Goal: Information Seeking & Learning: Learn about a topic

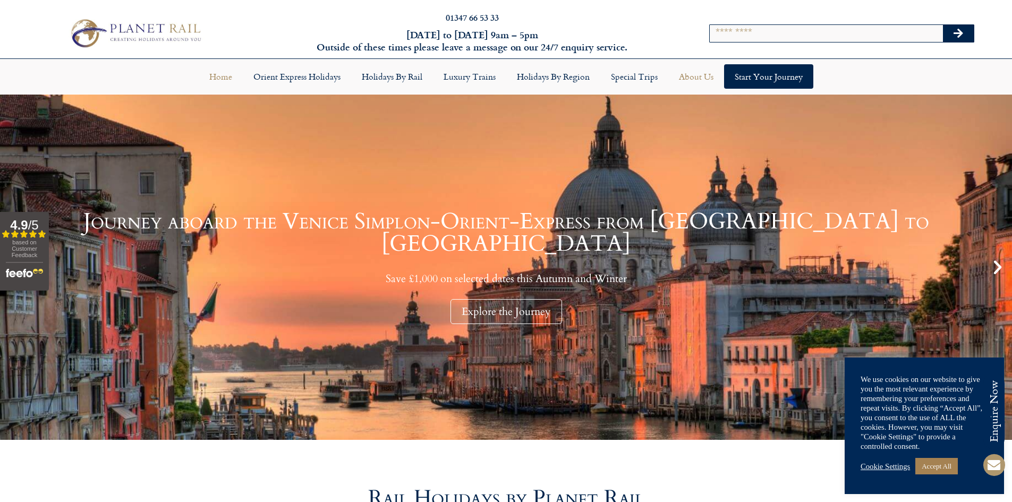
click at [695, 74] on link "About Us" at bounding box center [697, 76] width 56 height 24
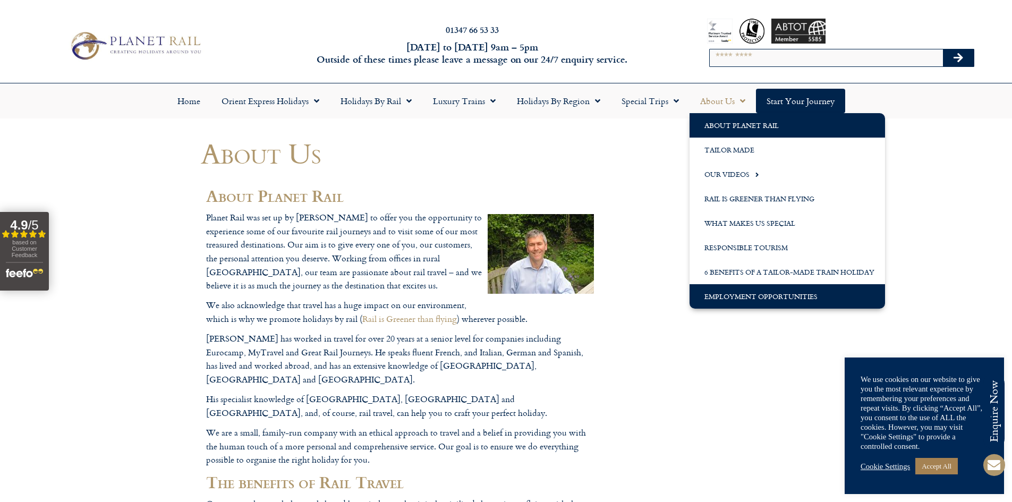
click at [728, 297] on link "Employment Opportunities" at bounding box center [788, 296] width 196 height 24
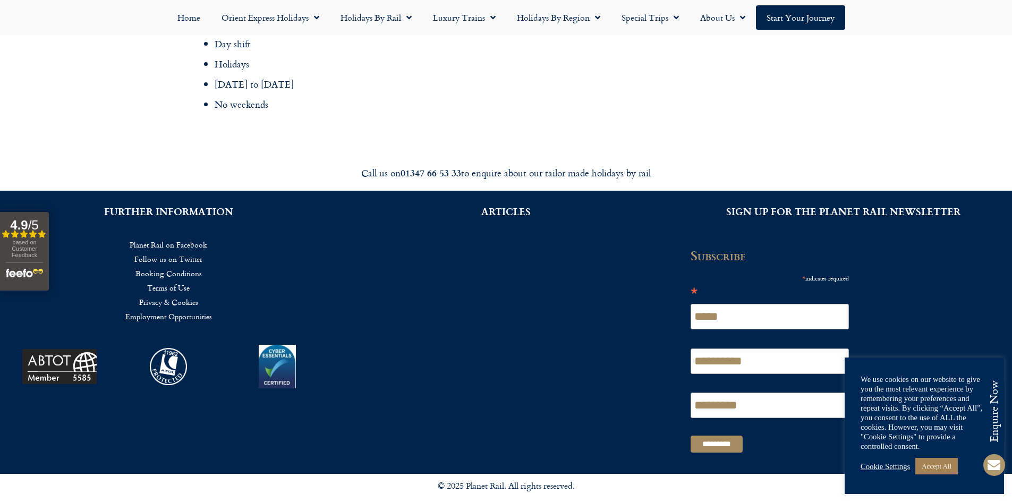
scroll to position [1757, 0]
